Goal: Register for event/course

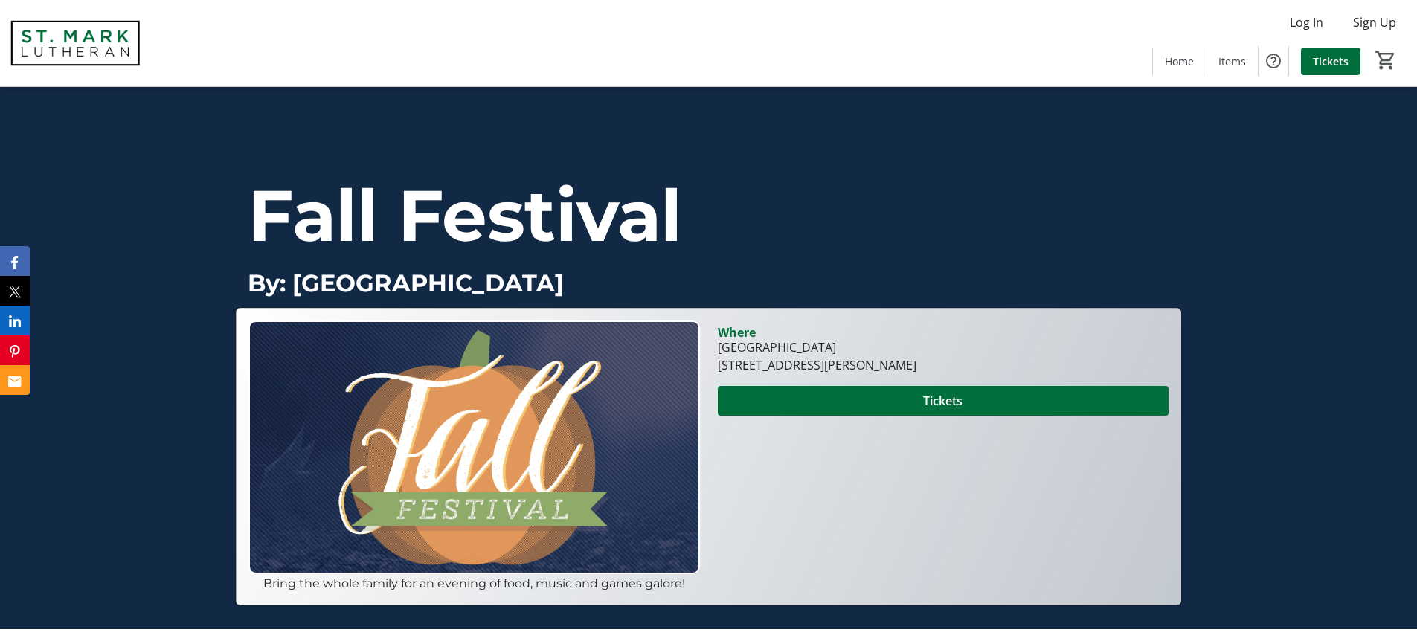
scroll to position [27, 0]
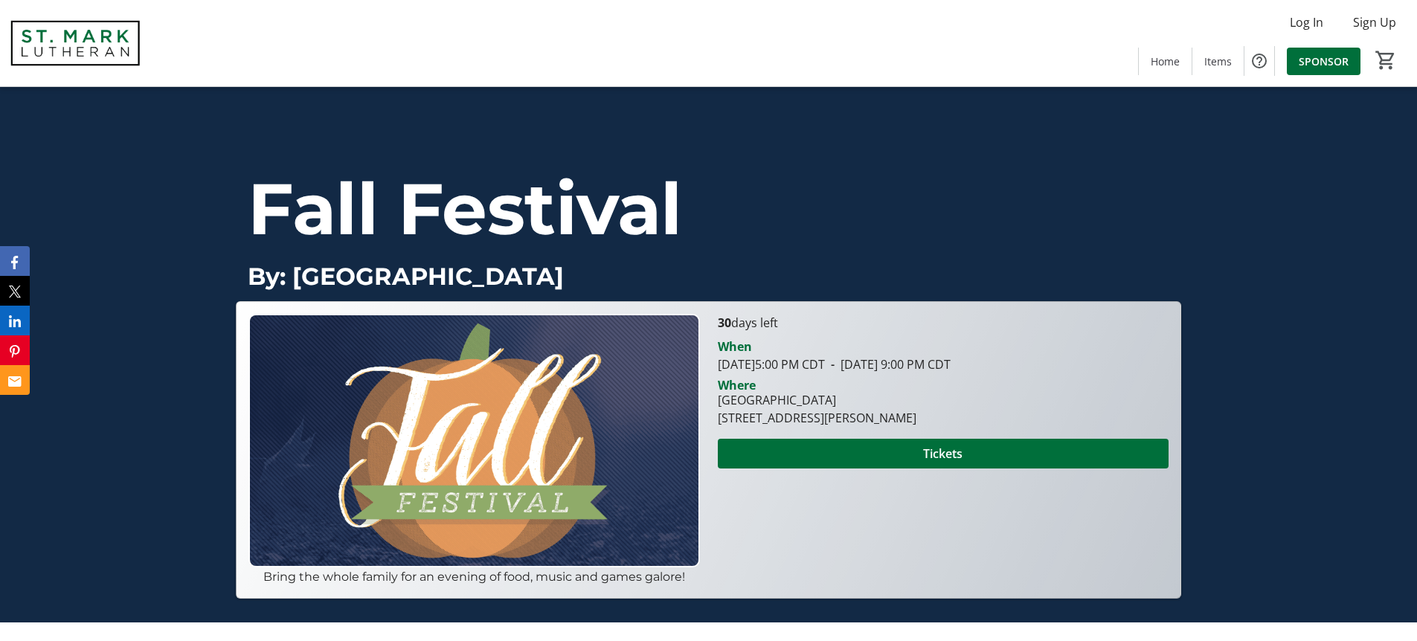
scroll to position [31, 0]
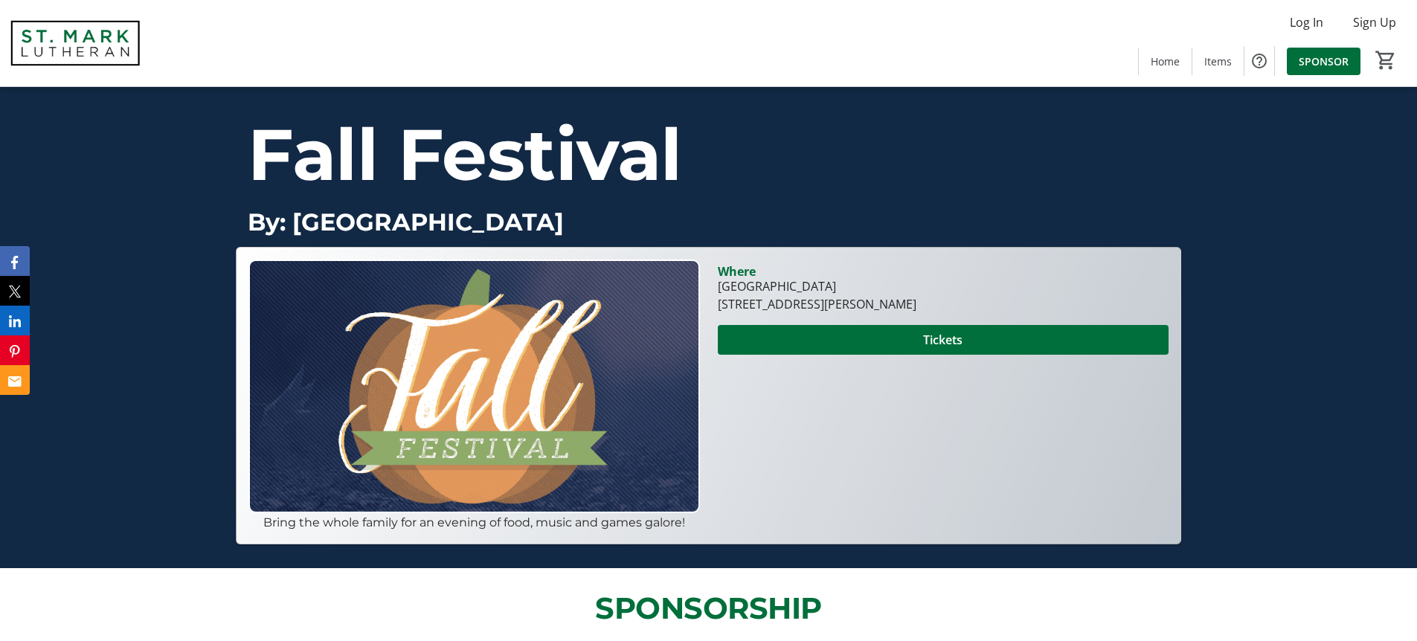
scroll to position [133, 0]
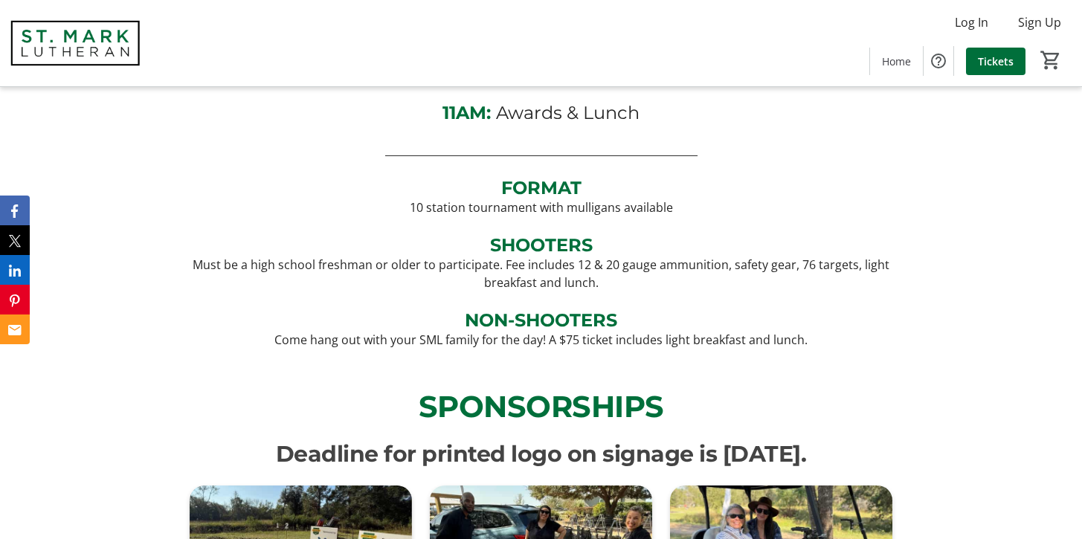
scroll to position [682, 0]
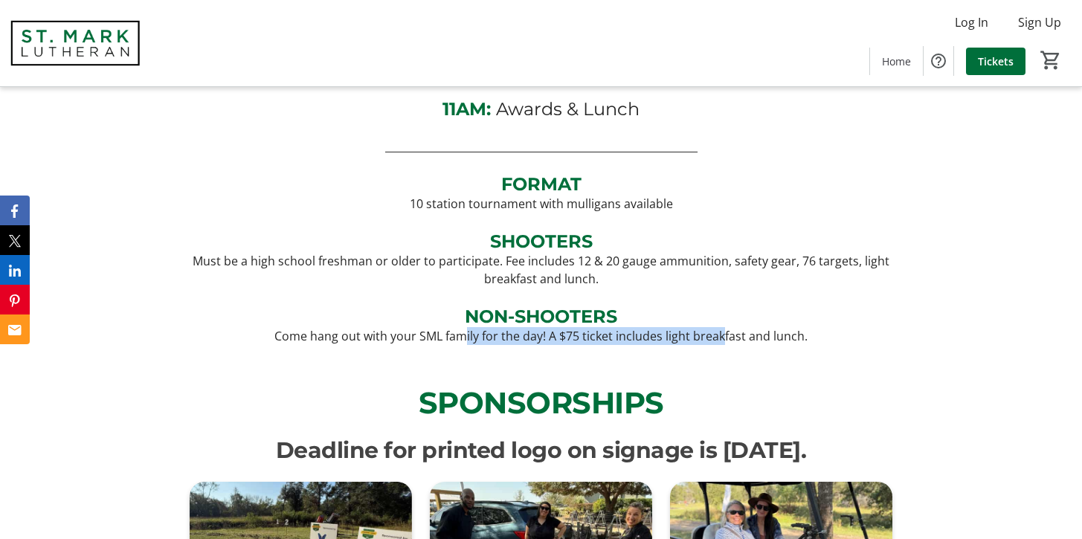
drag, startPoint x: 467, startPoint y: 333, endPoint x: 725, endPoint y: 336, distance: 257.4
click at [725, 336] on p "Come hang out with your SML family for the day! A $75 ticket includes light bre…" at bounding box center [542, 336] width 704 height 18
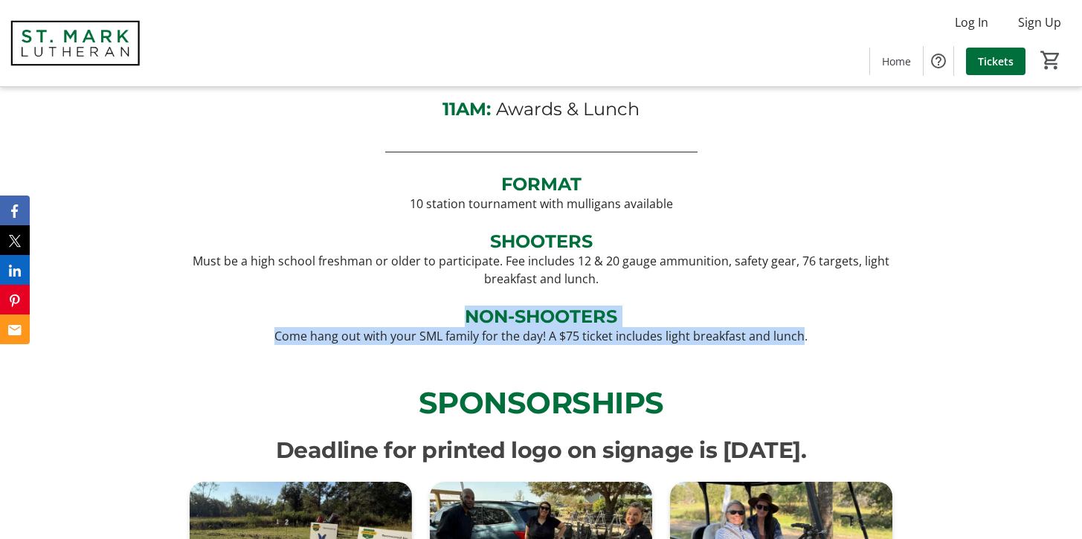
drag, startPoint x: 803, startPoint y: 343, endPoint x: 446, endPoint y: 325, distance: 357.5
click at [446, 325] on div "8AM: Registration 9AM: Tournament Begins 11AM: Awards & Lunch _________________…" at bounding box center [542, 182] width 704 height 326
click at [446, 325] on p "NON-SHOOTERS" at bounding box center [542, 317] width 704 height 22
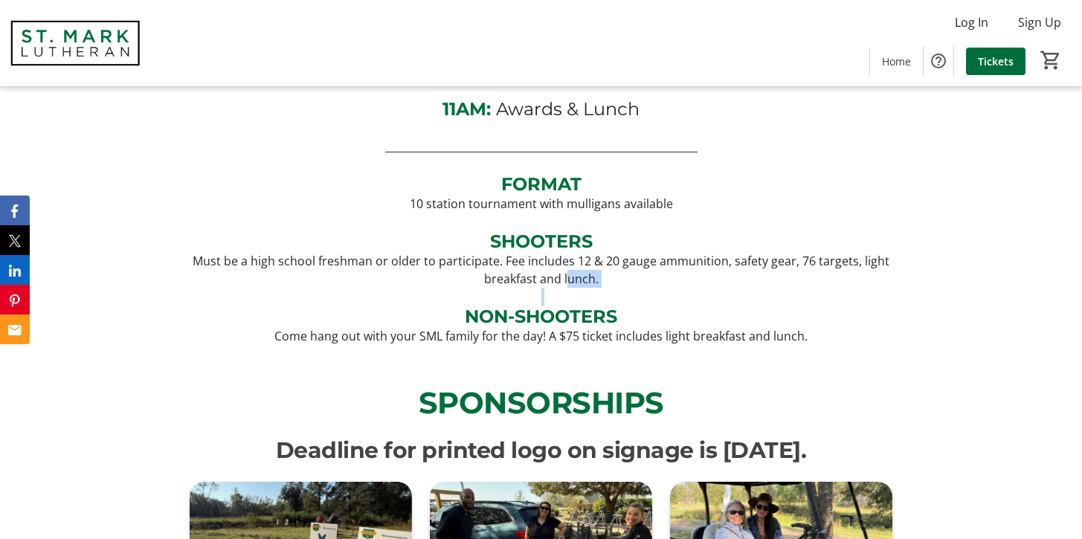
drag, startPoint x: 481, startPoint y: 287, endPoint x: 567, endPoint y: 285, distance: 85.6
click at [567, 285] on div "8AM: Registration 9AM: Tournament Begins 11AM: Awards & Lunch _________________…" at bounding box center [542, 182] width 704 height 326
click at [567, 285] on p "Must be a high school freshman or older to participate. Fee includes 12 & 20 ga…" at bounding box center [542, 270] width 704 height 36
drag, startPoint x: 463, startPoint y: 263, endPoint x: 437, endPoint y: 260, distance: 26.2
click at [437, 260] on div "8AM: Registration 9AM: Tournament Begins 11AM: Awards & Lunch _________________…" at bounding box center [542, 182] width 704 height 326
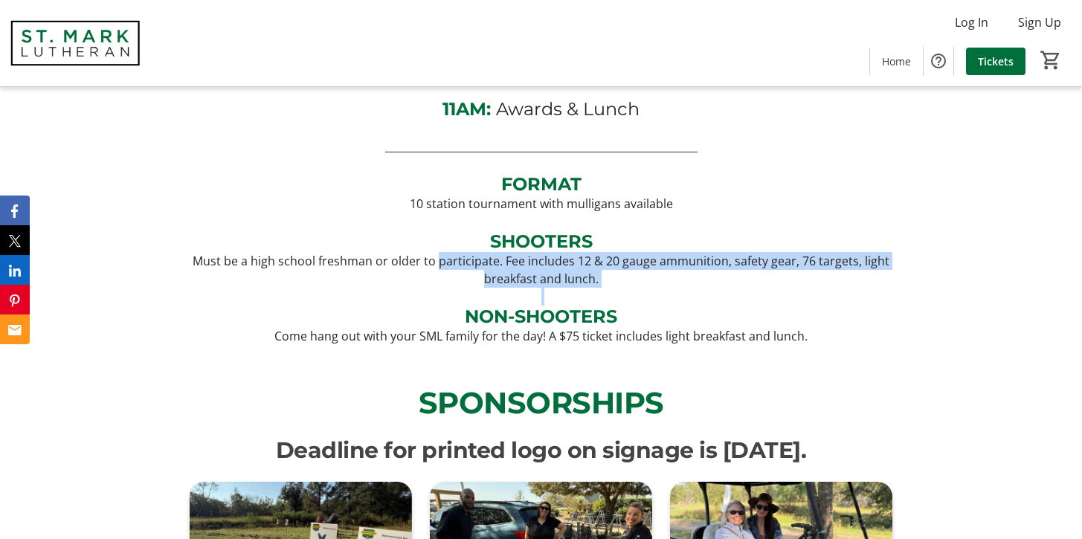
drag, startPoint x: 437, startPoint y: 260, endPoint x: 731, endPoint y: 295, distance: 296.0
click at [731, 295] on div "8AM: Registration 9AM: Tournament Begins 11AM: Awards & Lunch _________________…" at bounding box center [542, 182] width 704 height 326
click at [731, 295] on p at bounding box center [542, 297] width 704 height 18
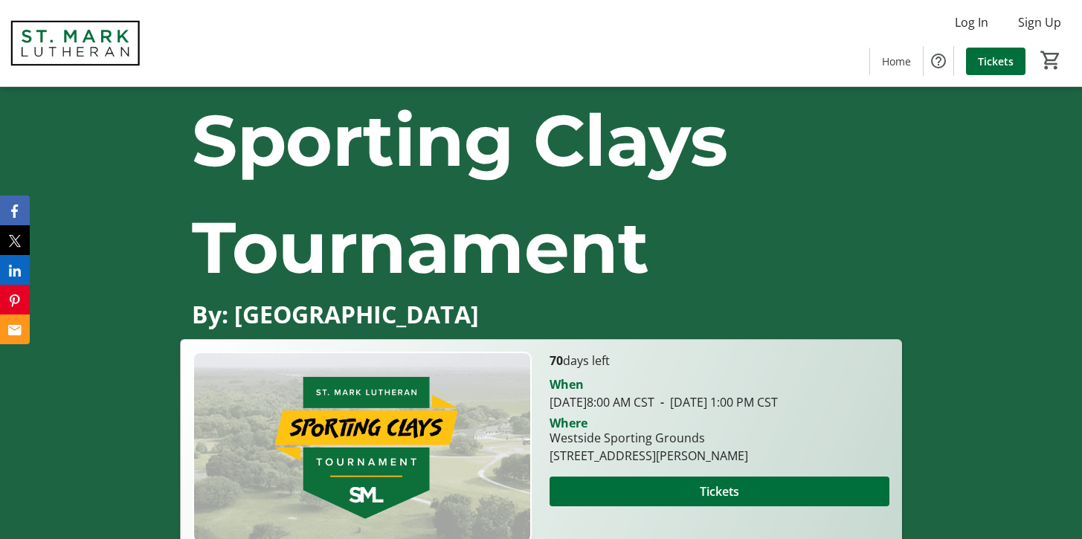
scroll to position [126, 0]
